Goal: Book appointment/travel/reservation

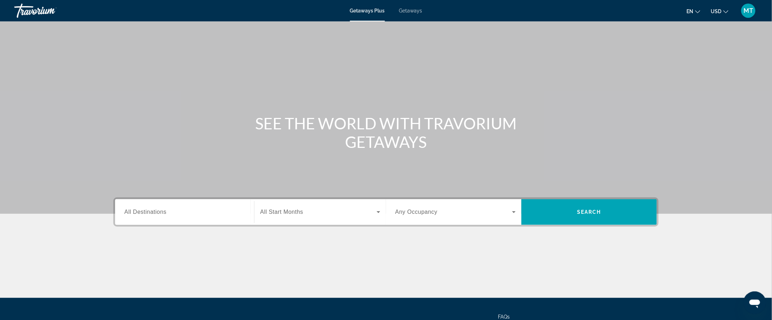
click at [158, 208] on input "Destination All Destinations" at bounding box center [184, 212] width 120 height 9
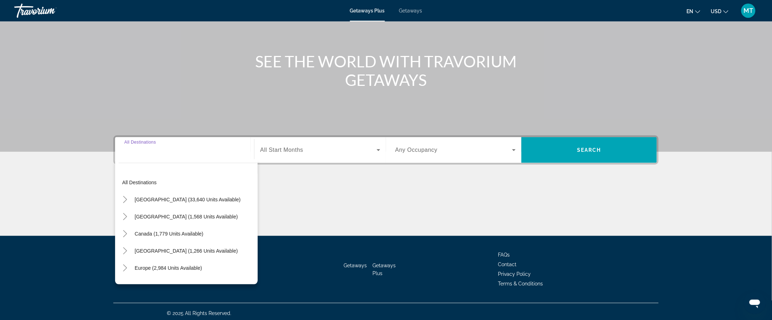
scroll to position [65, 0]
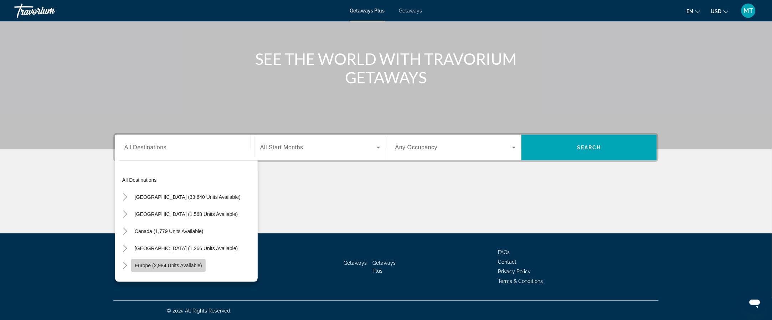
click at [190, 267] on span "Europe (2,984 units available)" at bounding box center [168, 266] width 67 height 6
type input "**********"
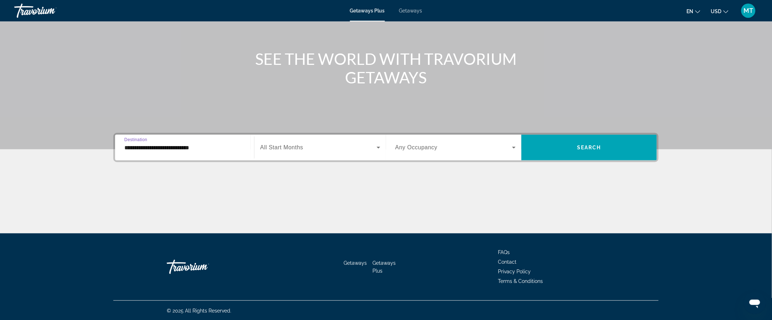
click at [294, 141] on div "Search widget" at bounding box center [320, 148] width 120 height 20
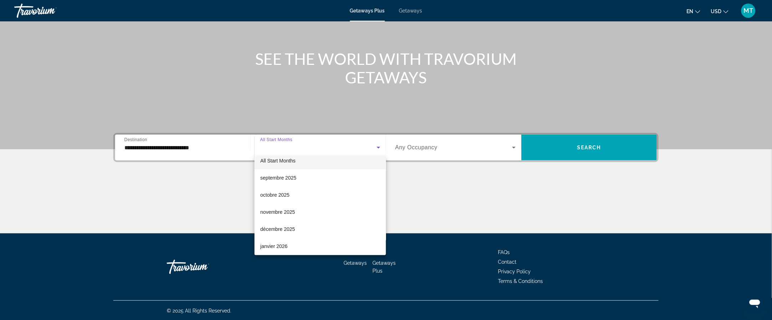
scroll to position [0, 0]
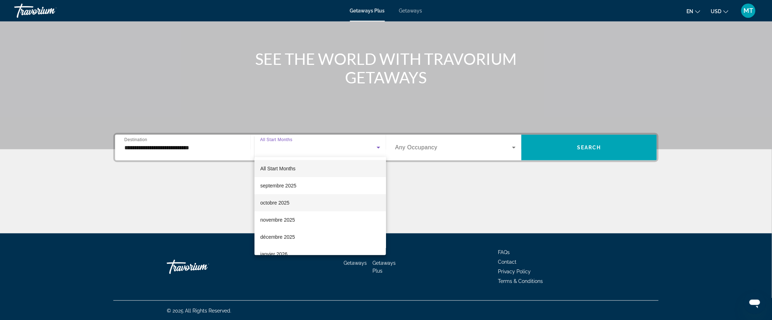
click at [310, 205] on mat-option "octobre 2025" at bounding box center [320, 202] width 132 height 17
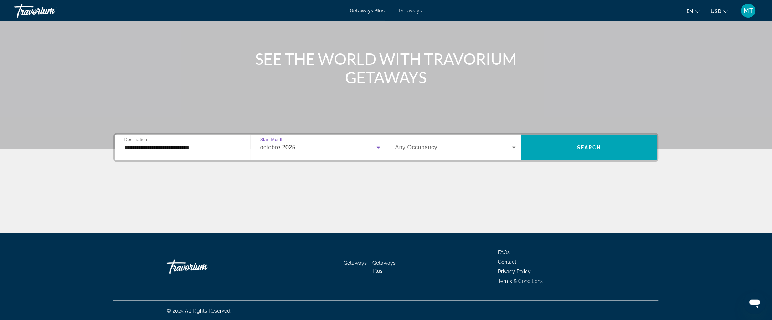
click at [466, 143] on span "Search widget" at bounding box center [453, 147] width 117 height 9
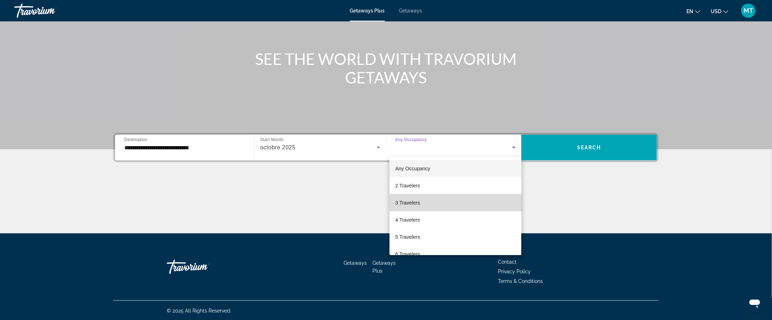
click at [471, 201] on mat-option "3 Travelers" at bounding box center [456, 202] width 132 height 17
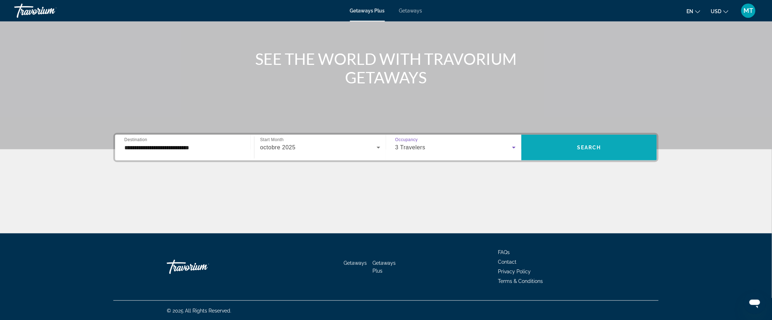
click at [580, 142] on span "Search widget" at bounding box center [588, 147] width 135 height 17
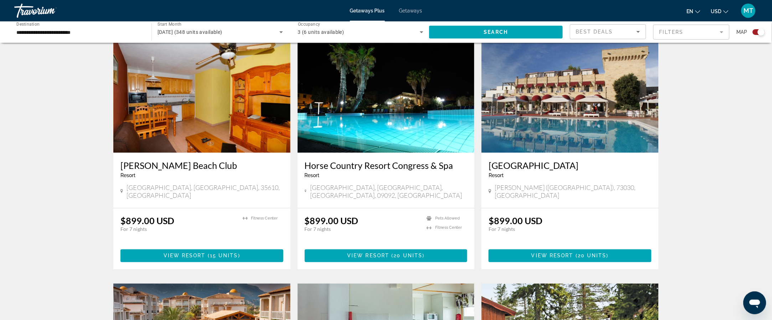
scroll to position [253, 0]
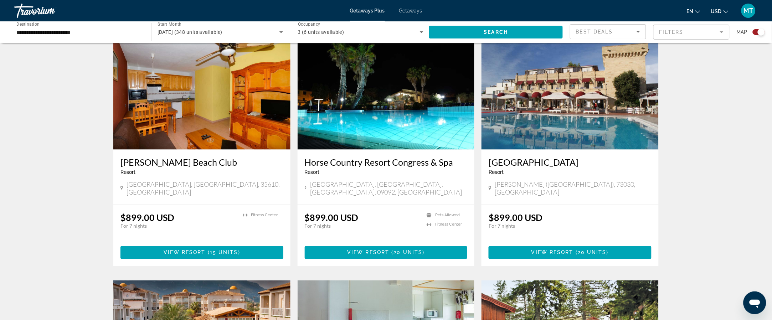
click at [561, 101] on img "Main content" at bounding box center [570, 93] width 177 height 114
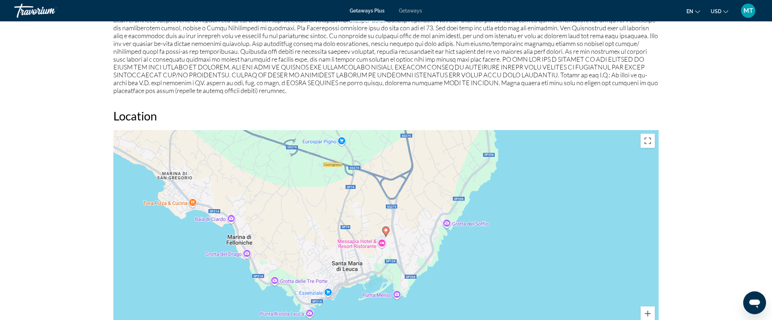
scroll to position [696, 0]
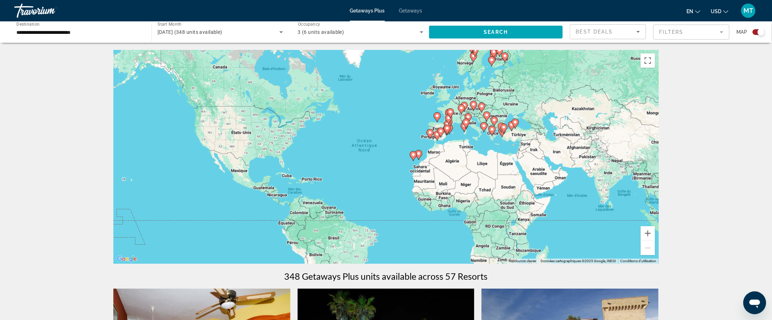
click at [635, 35] on icon "Sort by" at bounding box center [638, 31] width 9 height 9
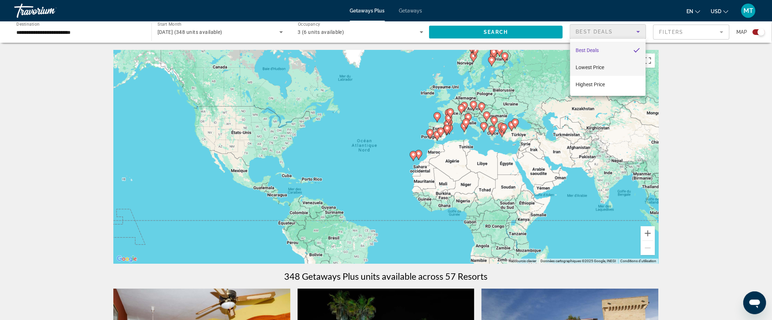
click at [623, 71] on mat-option "Lowest Price" at bounding box center [608, 67] width 76 height 17
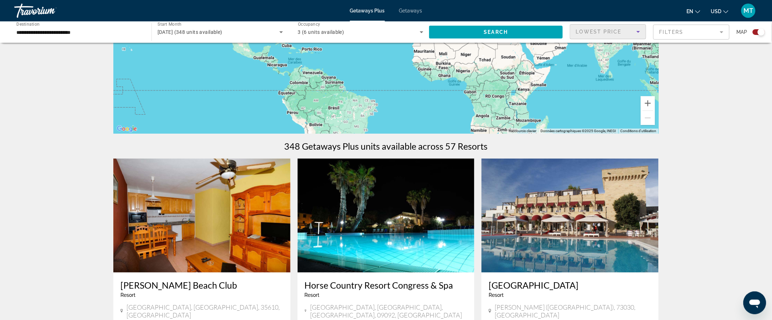
scroll to position [127, 0]
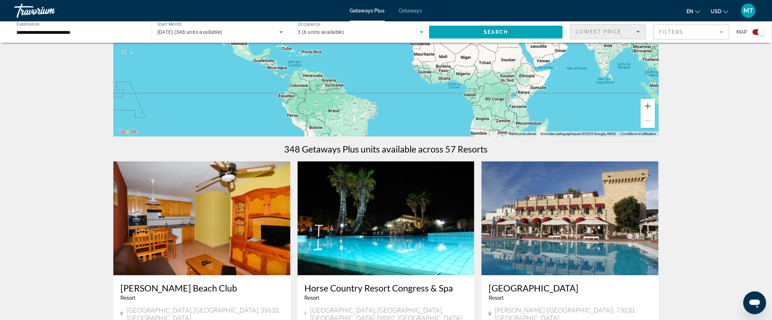
click at [629, 38] on div "Lowest Price" at bounding box center [608, 35] width 64 height 20
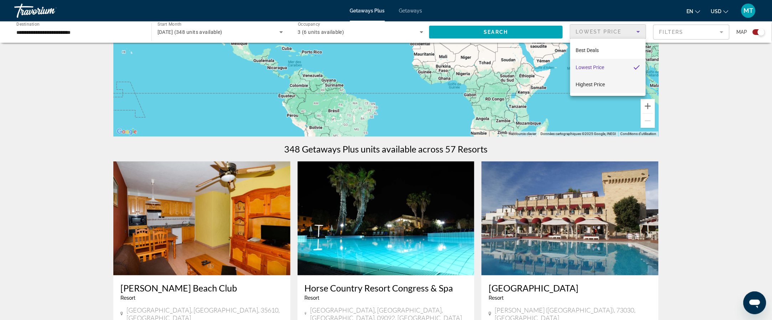
click at [627, 92] on mat-option "Highest Price" at bounding box center [608, 84] width 76 height 17
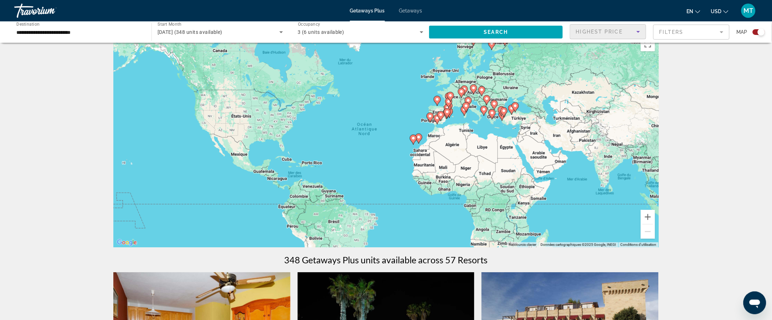
scroll to position [0, 0]
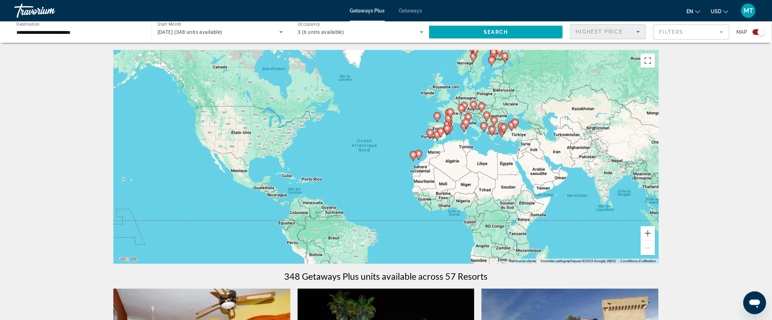
click at [638, 32] on icon "Sort by" at bounding box center [639, 32] width 4 height 2
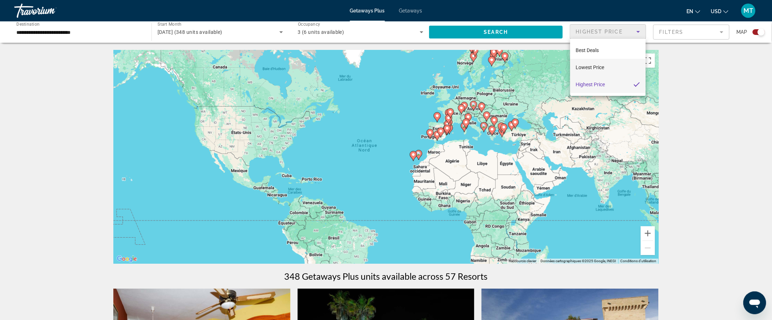
click at [607, 74] on mat-option "Lowest Price" at bounding box center [608, 67] width 76 height 17
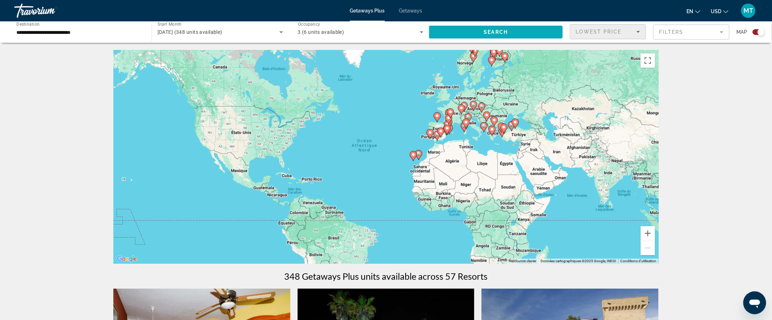
click at [518, 27] on span "Search widget" at bounding box center [496, 32] width 134 height 17
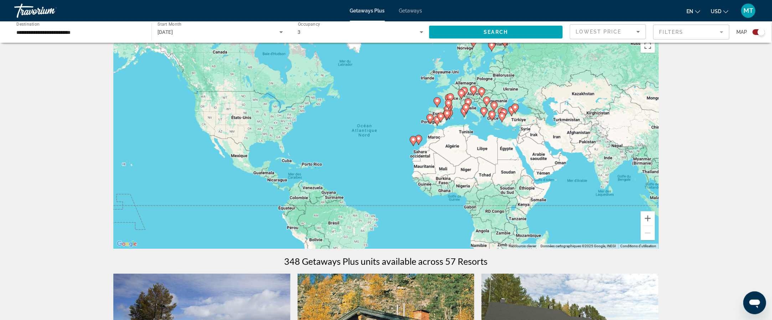
scroll to position [12, 0]
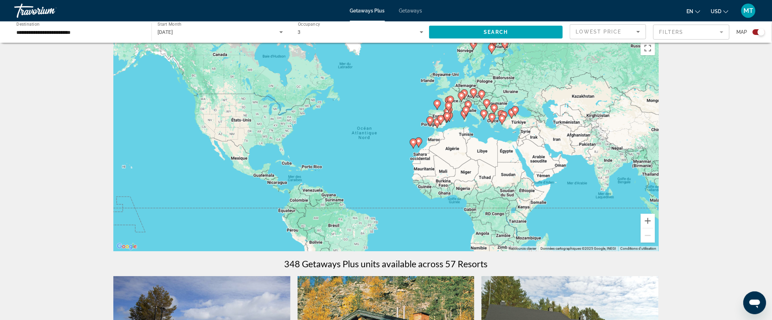
click at [80, 32] on input "**********" at bounding box center [79, 32] width 126 height 9
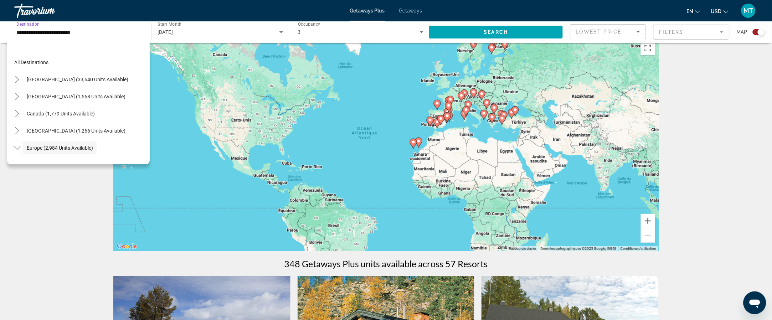
scroll to position [42, 0]
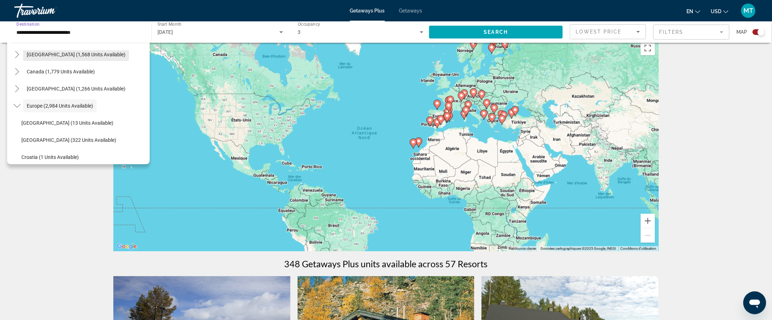
click at [84, 52] on span "[GEOGRAPHIC_DATA] (1,568 units available)" at bounding box center [76, 55] width 99 height 6
type input "**********"
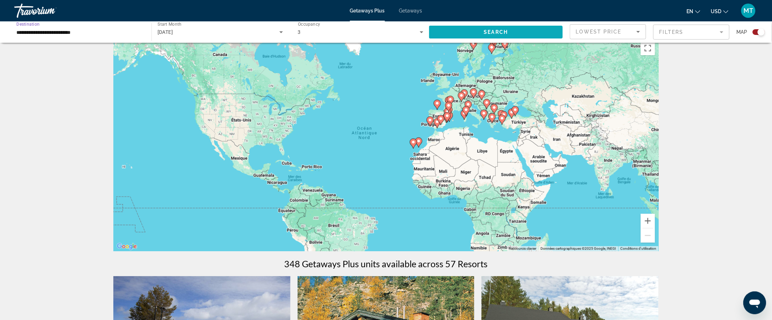
click at [516, 36] on span "Search widget" at bounding box center [496, 32] width 134 height 17
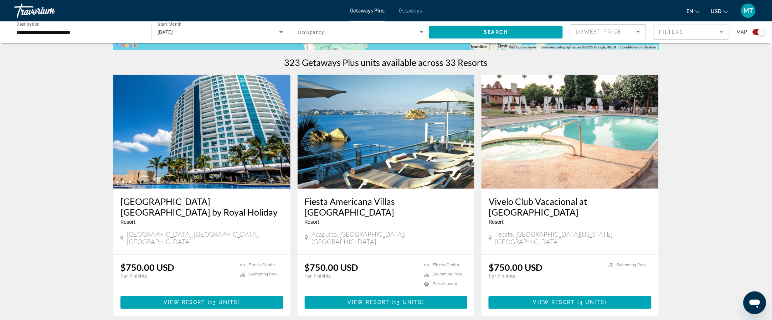
scroll to position [214, 0]
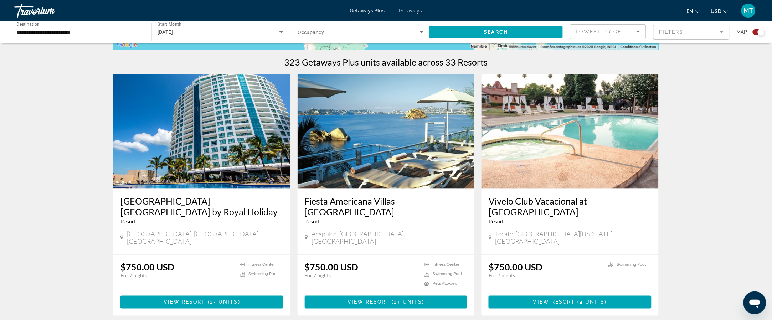
click at [497, 94] on img "Main content" at bounding box center [570, 131] width 177 height 114
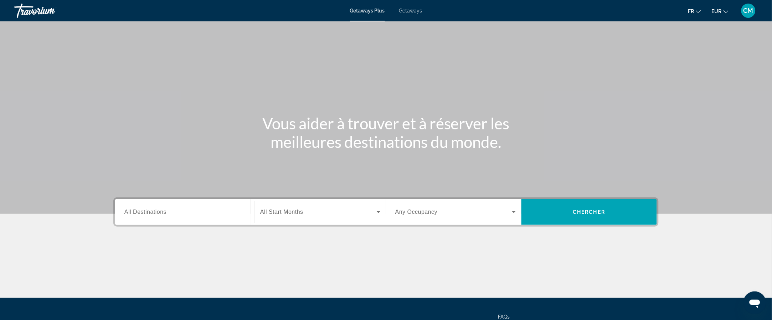
click at [143, 210] on span "All Destinations" at bounding box center [145, 212] width 42 height 6
click at [143, 210] on input "Destination All Destinations" at bounding box center [184, 212] width 120 height 9
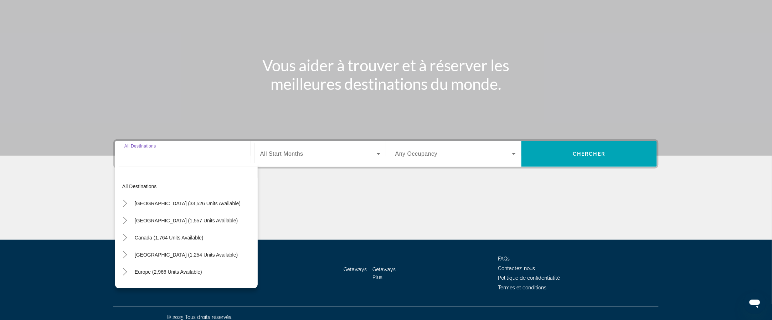
scroll to position [65, 0]
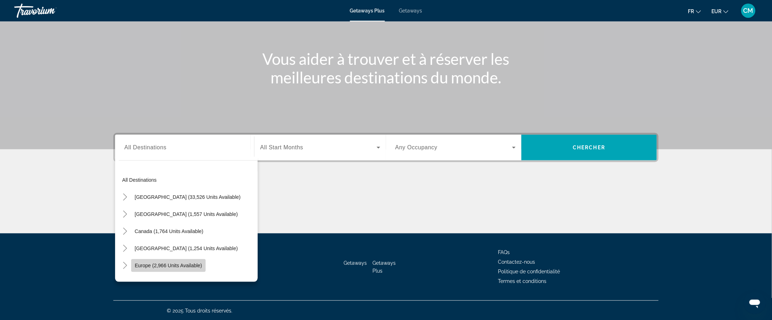
click at [189, 263] on span "Europe (2,966 units available)" at bounding box center [168, 266] width 67 height 6
type input "**********"
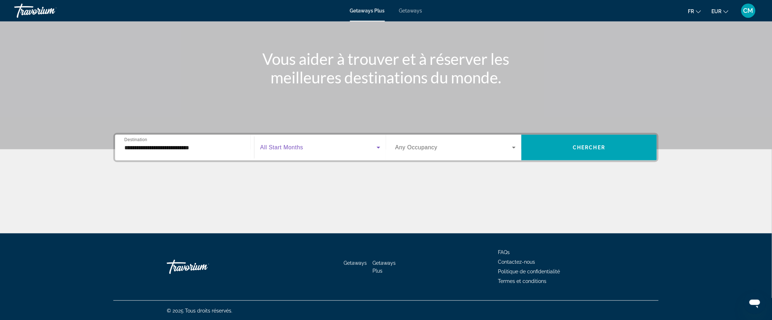
click at [316, 145] on span "Search widget" at bounding box center [318, 147] width 117 height 9
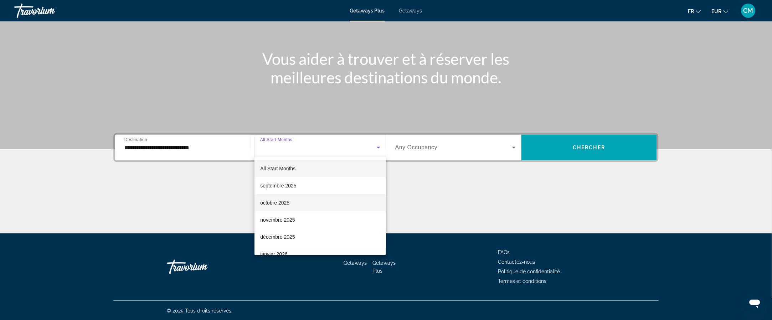
click at [305, 208] on mat-option "octobre 2025" at bounding box center [320, 202] width 132 height 17
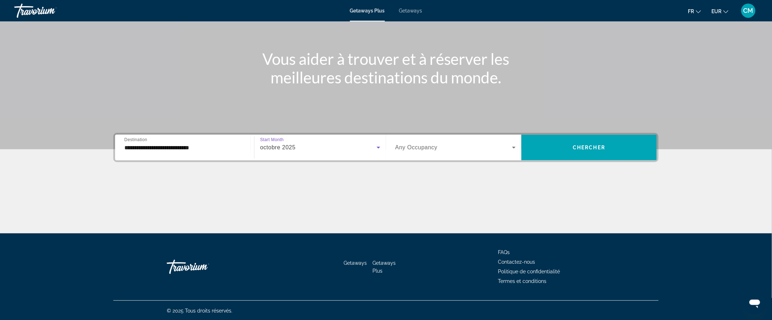
click at [447, 146] on span "Search widget" at bounding box center [453, 147] width 117 height 9
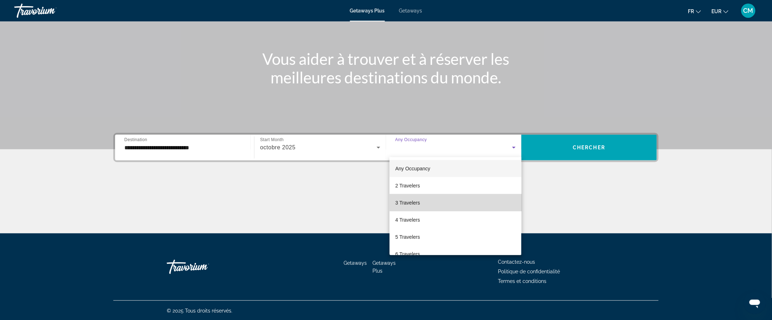
click at [457, 199] on mat-option "3 Travelers" at bounding box center [456, 202] width 132 height 17
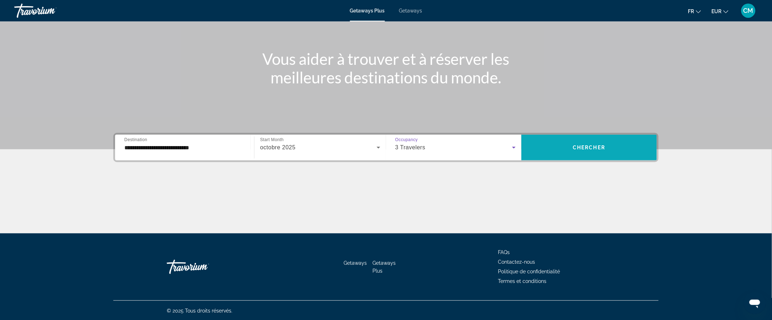
click at [592, 143] on span "Search widget" at bounding box center [588, 147] width 135 height 17
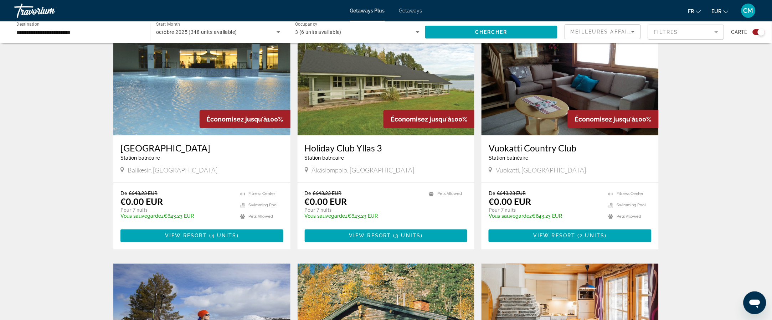
scroll to position [268, 0]
